Goal: Task Accomplishment & Management: Use online tool/utility

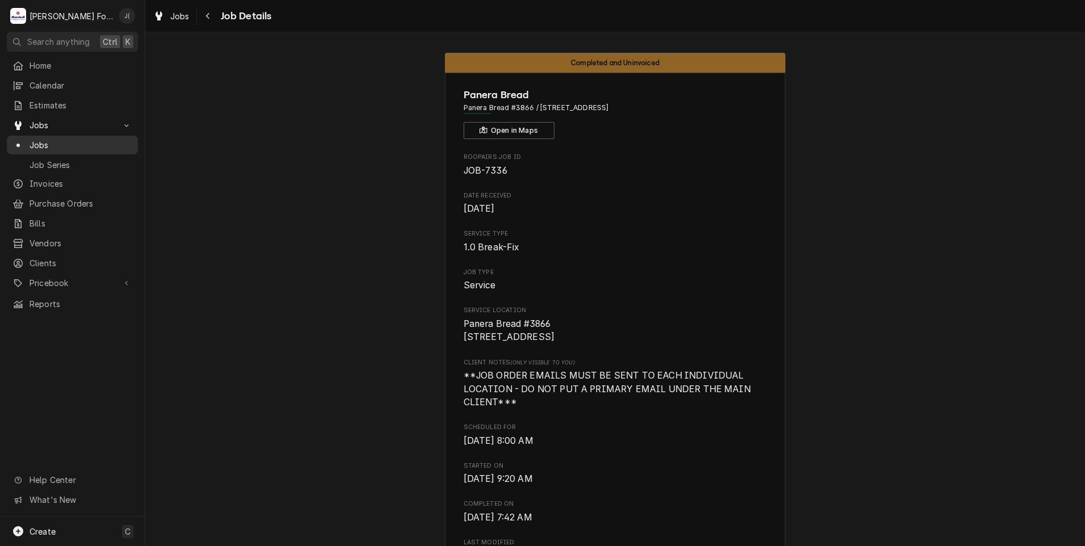
click at [47, 147] on div "Jobs" at bounding box center [72, 145] width 127 height 14
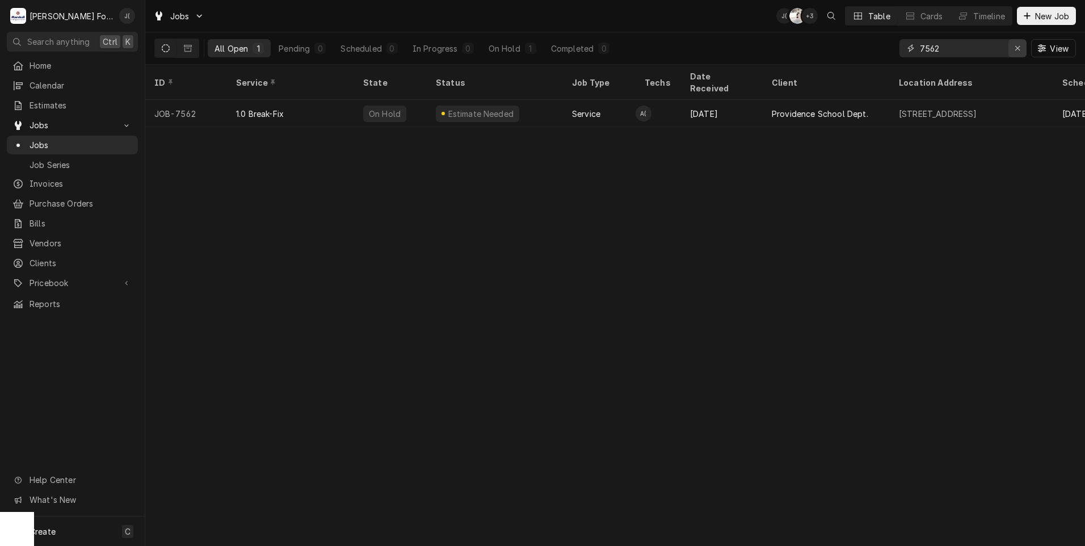
click at [1022, 49] on div "Erase input" at bounding box center [1017, 48] width 11 height 11
click at [1006, 47] on input "Dynamic Content Wrapper" at bounding box center [973, 48] width 107 height 18
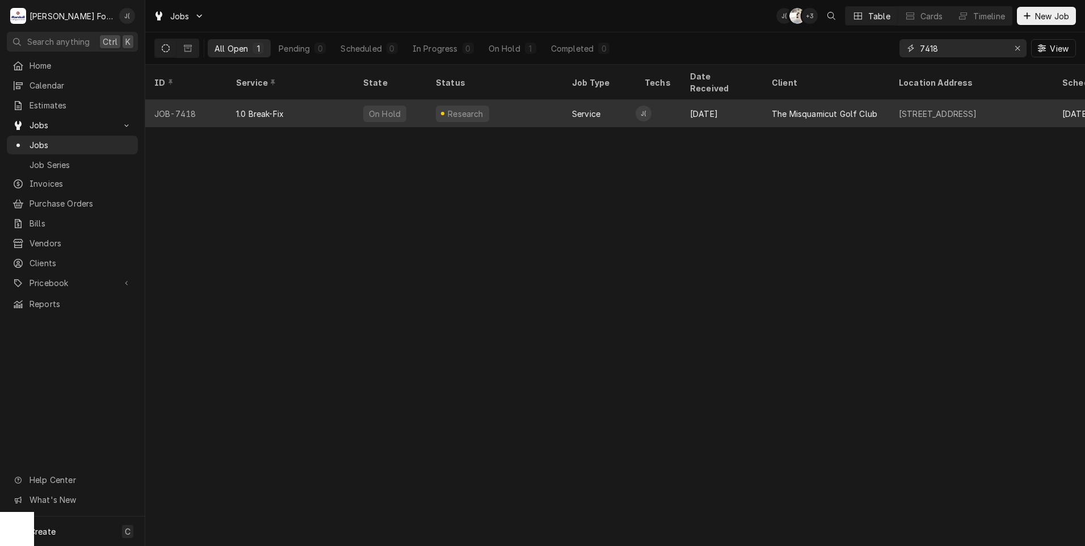
type input "7418"
click at [258, 108] on div "1.0 Break-Fix" at bounding box center [260, 114] width 48 height 12
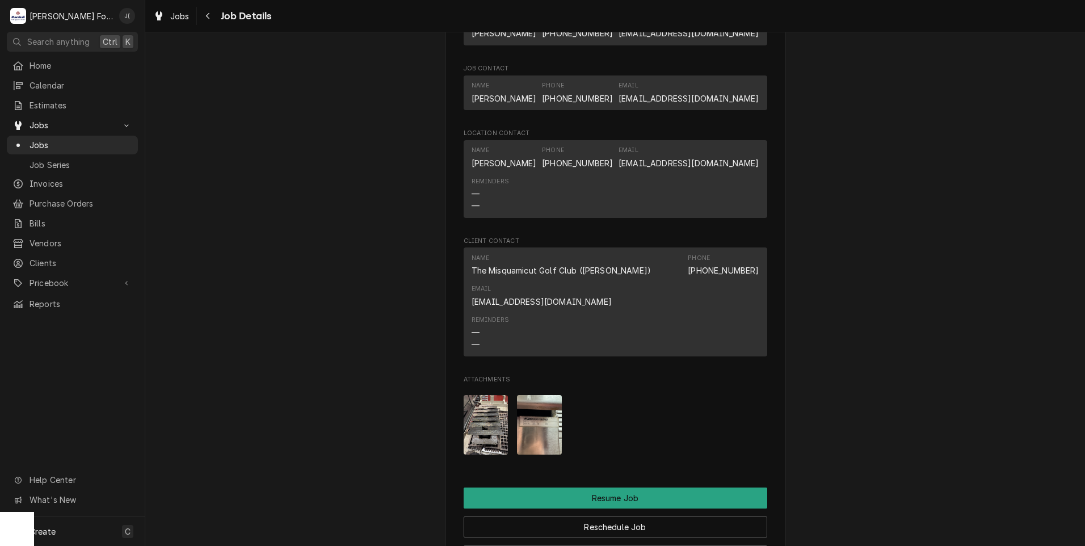
scroll to position [1192, 0]
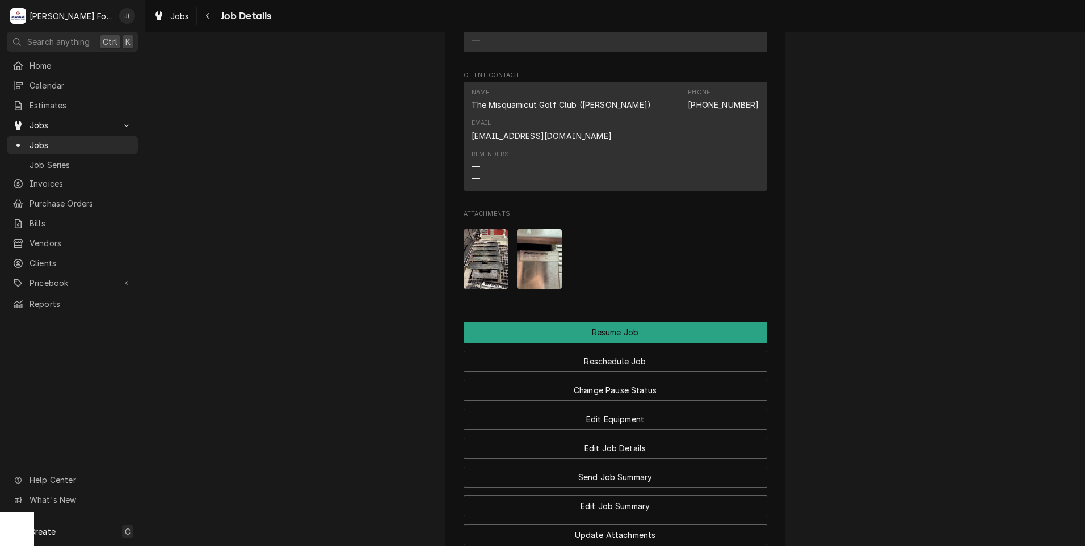
click at [524, 262] on img "Attachments" at bounding box center [539, 259] width 45 height 60
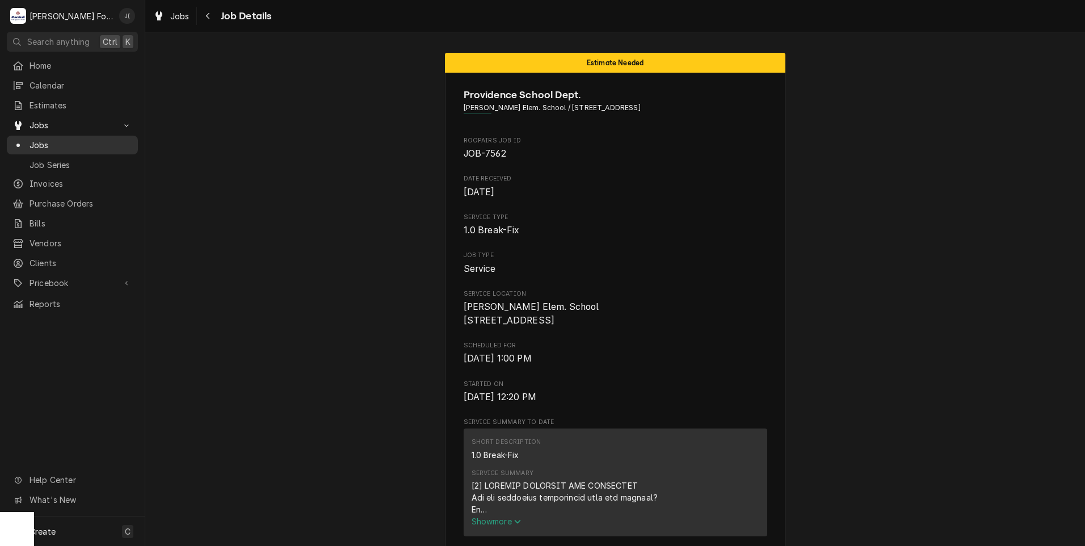
click at [64, 145] on span "Jobs" at bounding box center [81, 145] width 103 height 12
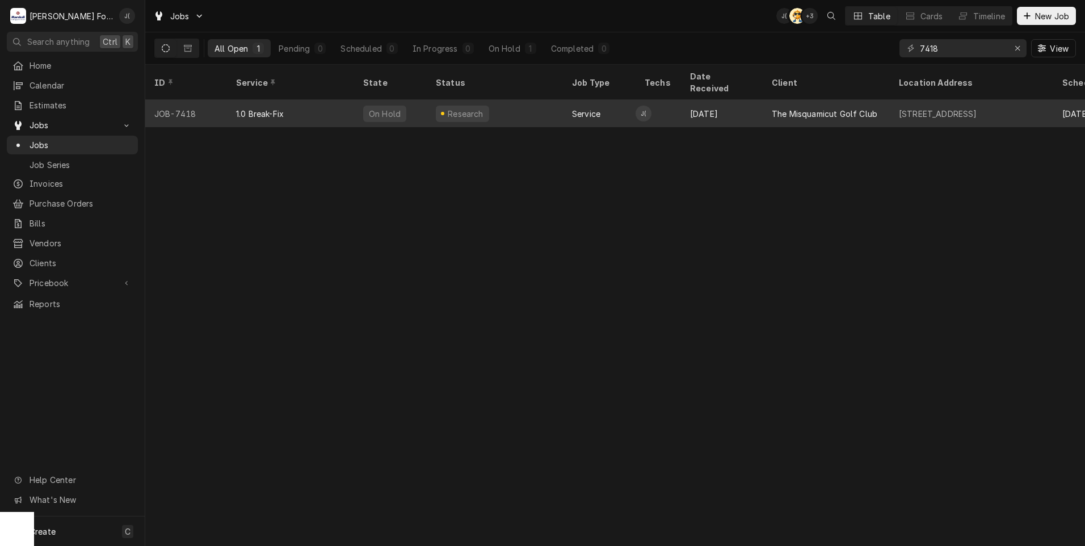
click at [300, 103] on div "1.0 Break-Fix" at bounding box center [290, 113] width 127 height 27
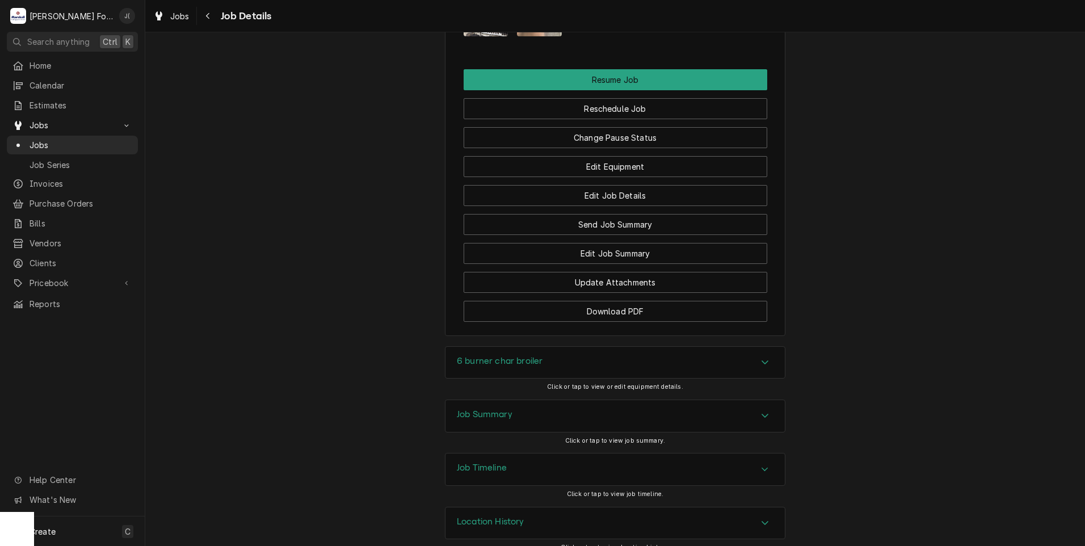
scroll to position [1459, 0]
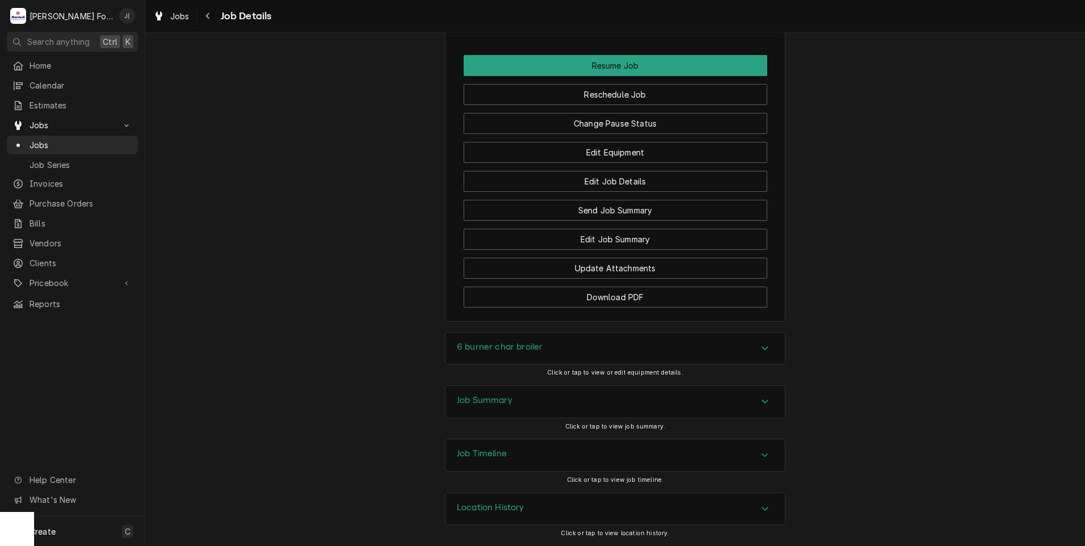
click at [503, 406] on div "Job Summary" at bounding box center [485, 402] width 56 height 14
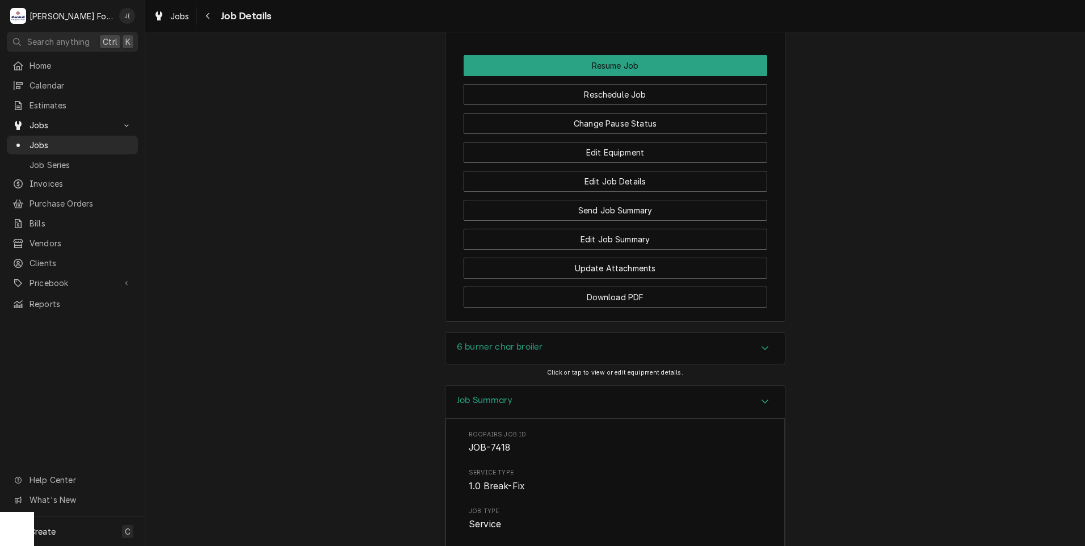
click at [537, 351] on div "6 burner char broiler" at bounding box center [615, 349] width 339 height 32
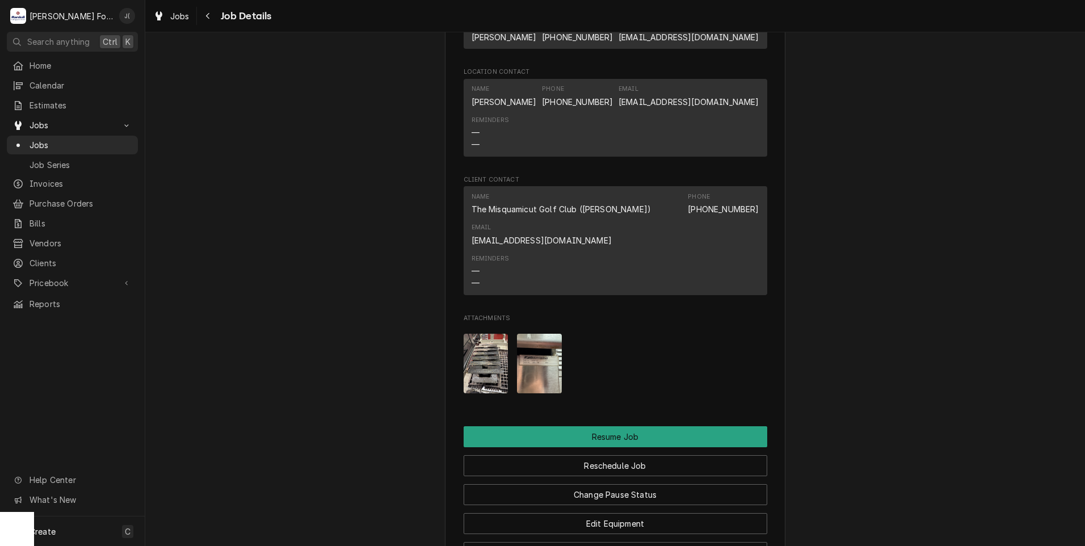
scroll to position [1123, 0]
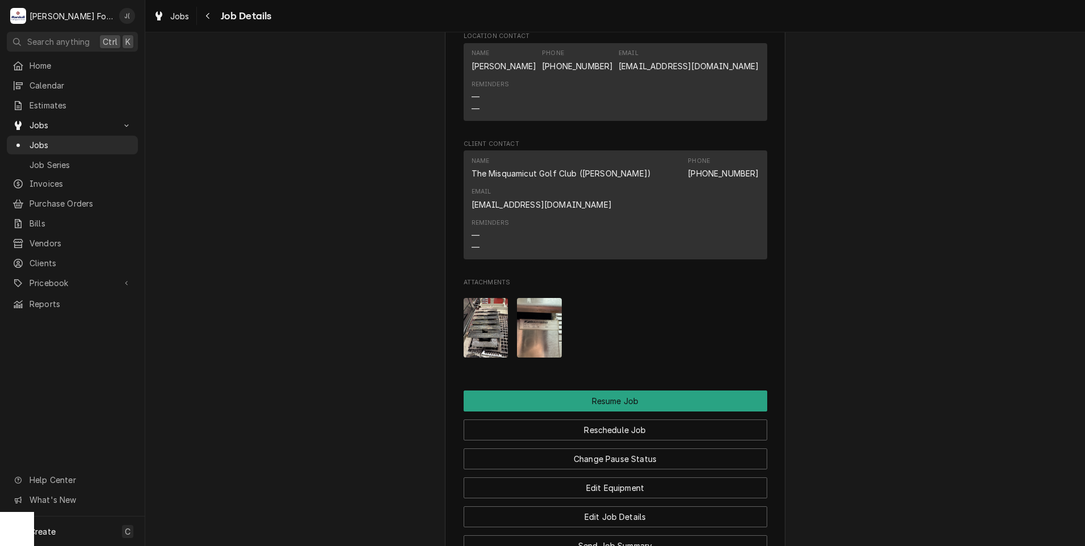
click at [488, 328] on img "Attachments" at bounding box center [486, 328] width 45 height 60
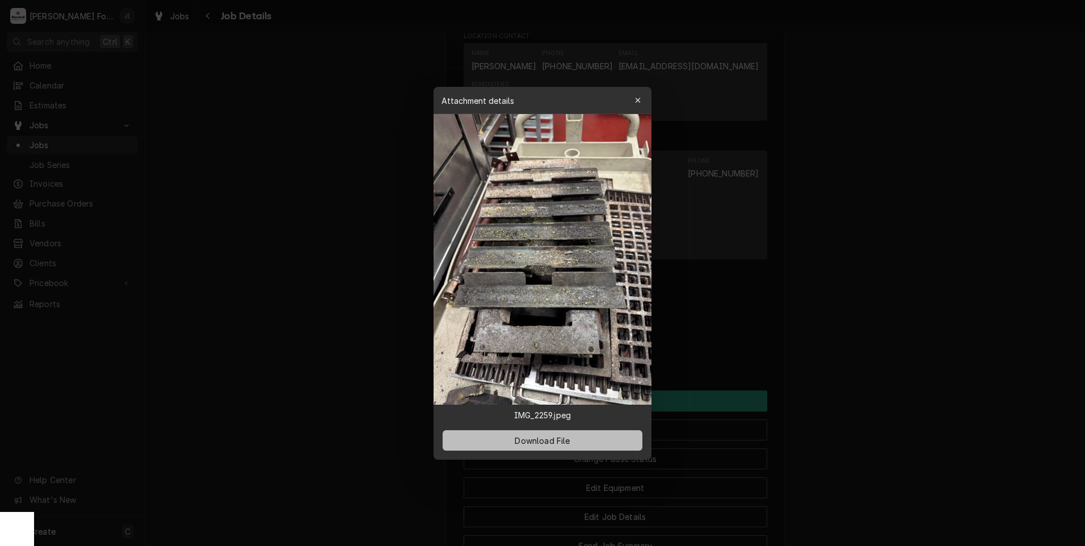
click at [488, 442] on button "Download File" at bounding box center [543, 440] width 200 height 20
